Goal: Task Accomplishment & Management: Use online tool/utility

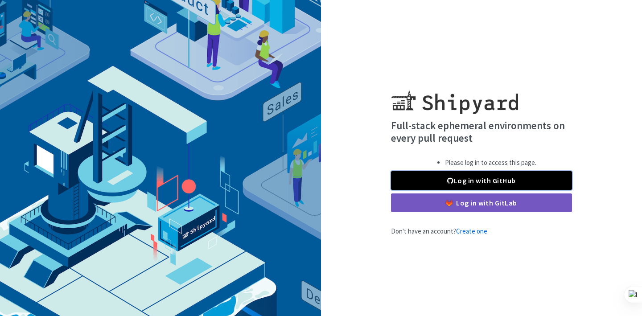
click at [456, 180] on link "Log in with GitHub" at bounding box center [481, 180] width 181 height 19
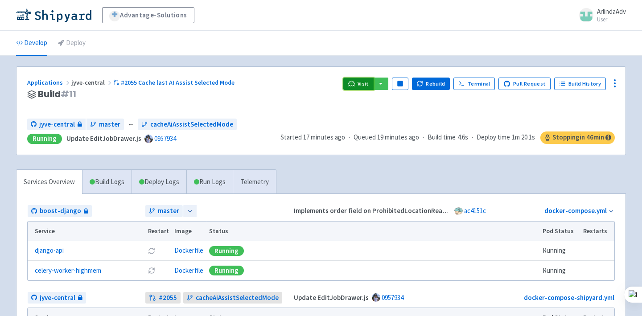
click at [364, 84] on span "Visit" at bounding box center [364, 83] width 12 height 7
